Goal: Information Seeking & Learning: Find specific fact

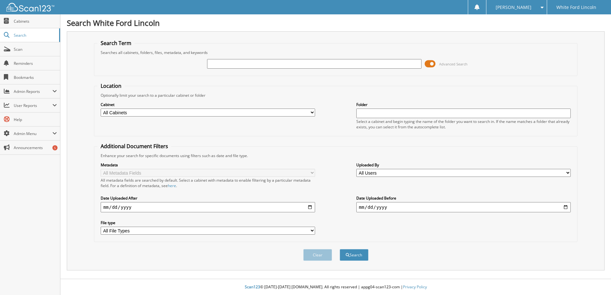
click at [286, 64] on input "text" at bounding box center [314, 64] width 214 height 10
click at [226, 64] on input "LATHAN GLASSCOCK" at bounding box center [314, 64] width 214 height 10
type input "[PERSON_NAME]"
click at [340, 249] on button "Search" at bounding box center [354, 255] width 29 height 12
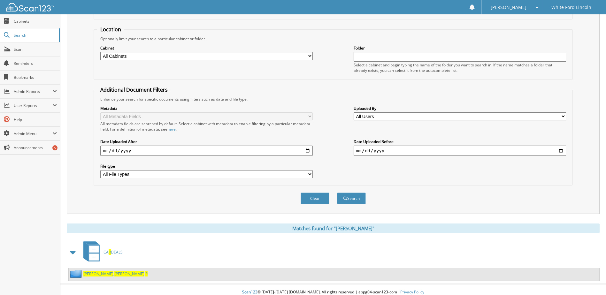
scroll to position [62, 0]
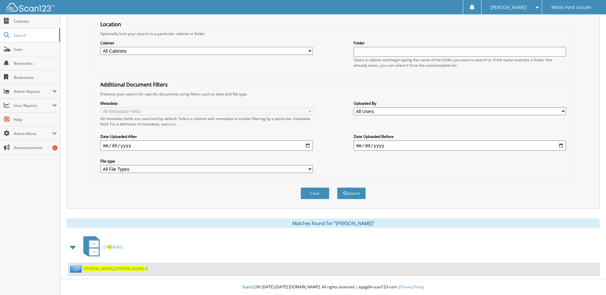
click at [109, 248] on span "R" at bounding box center [110, 246] width 2 height 5
click at [91, 268] on span "[PERSON_NAME]" at bounding box center [98, 268] width 30 height 5
